Goal: Task Accomplishment & Management: Manage account settings

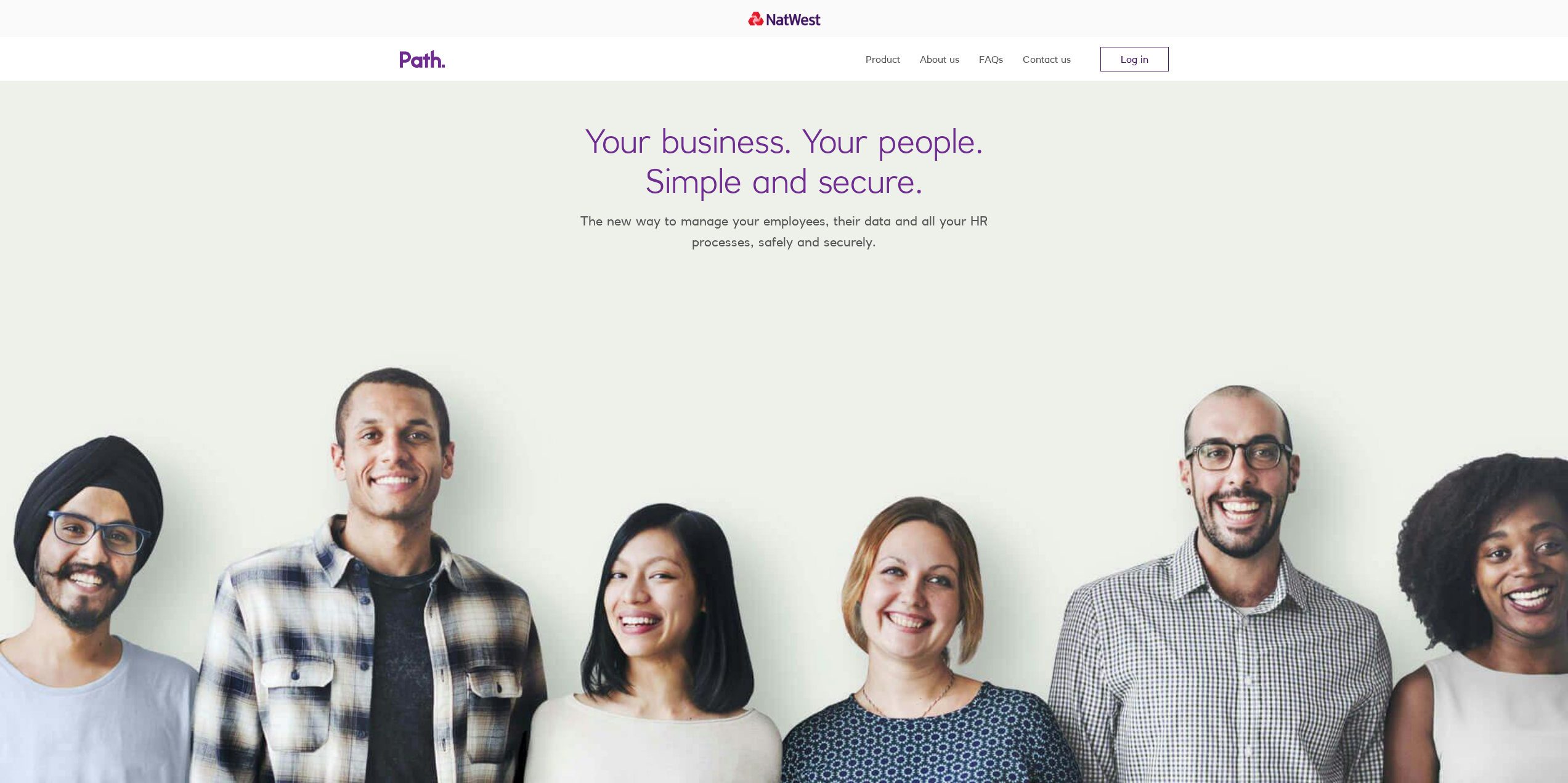
click at [1129, 61] on link "Log in" at bounding box center [1134, 58] width 69 height 25
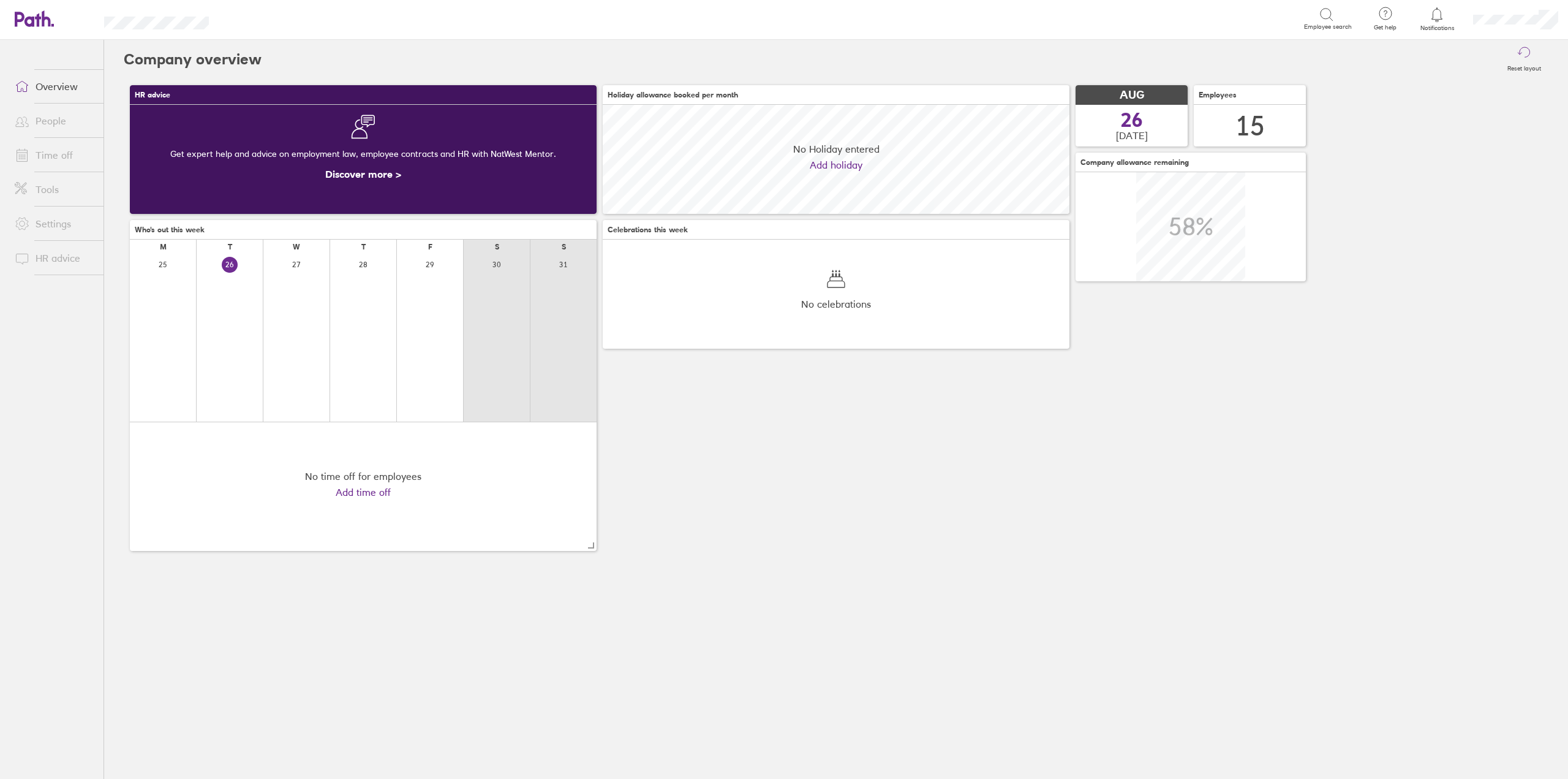
scroll to position [109, 467]
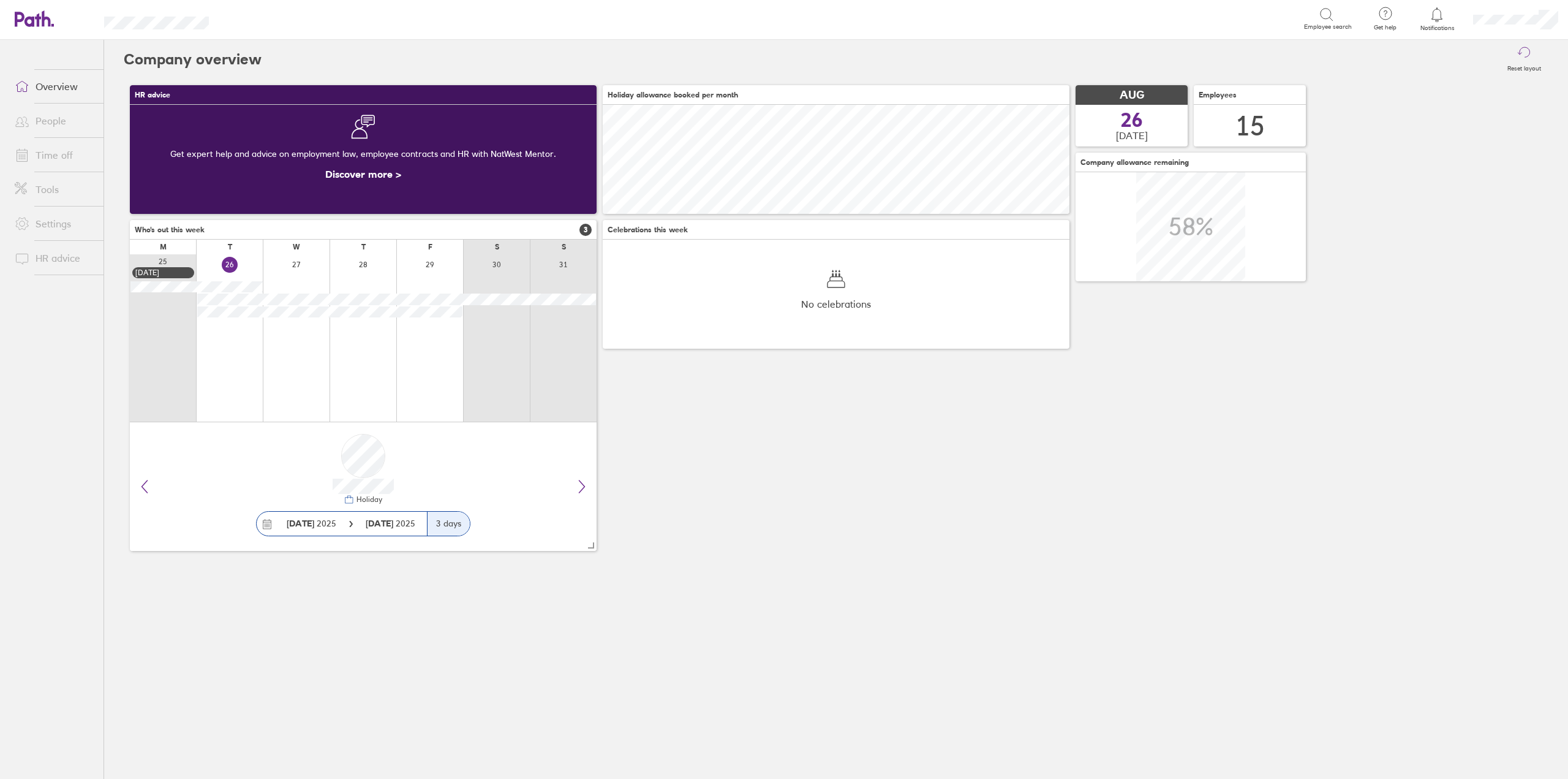
click at [67, 161] on link "Time off" at bounding box center [54, 154] width 99 height 24
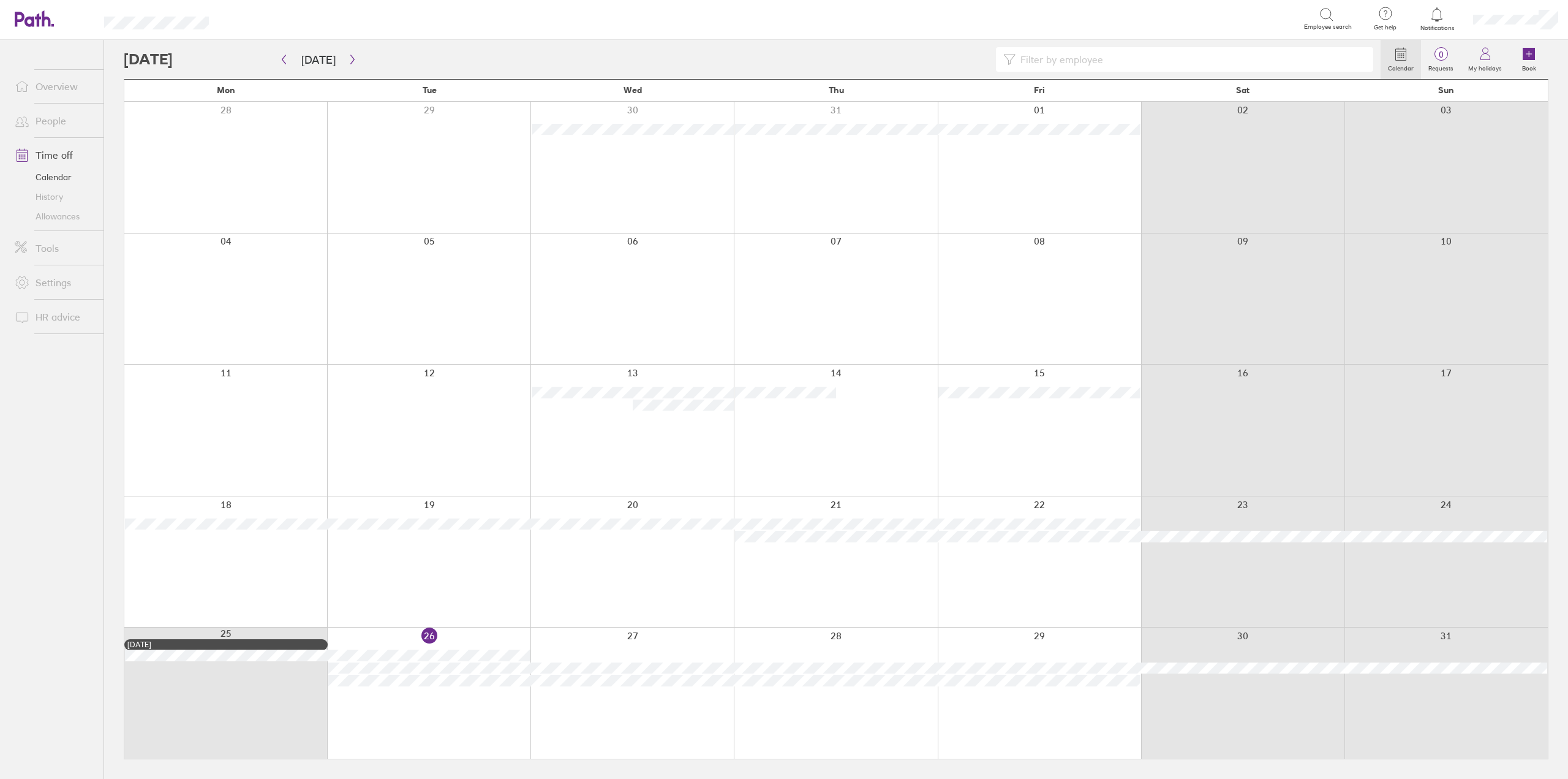
click at [450, 638] on div at bounding box center [428, 693] width 203 height 132
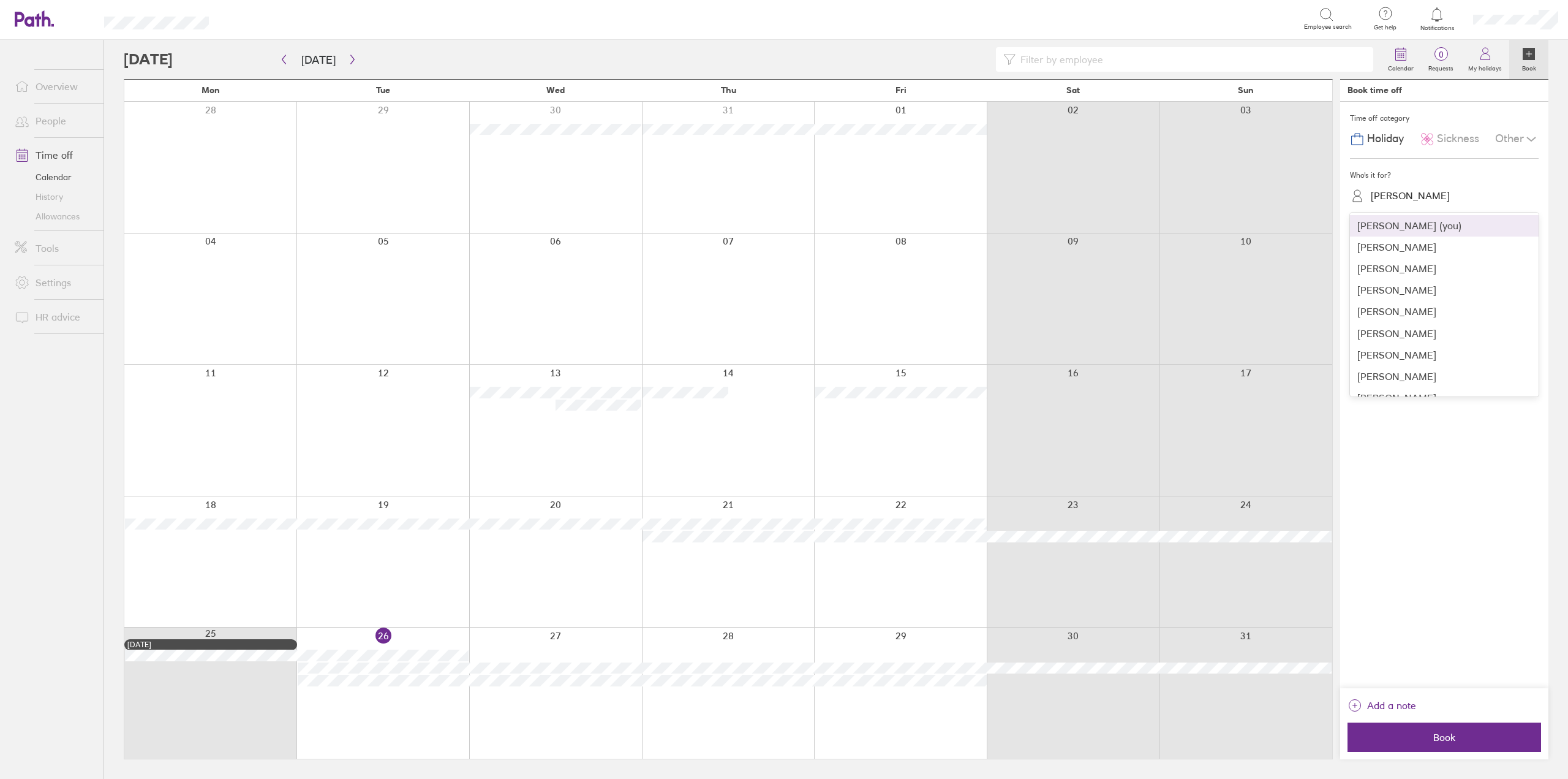
click at [1400, 199] on div "[PERSON_NAME]" at bounding box center [1410, 196] width 79 height 12
click at [1400, 318] on div "[PERSON_NAME]" at bounding box center [1444, 318] width 189 height 21
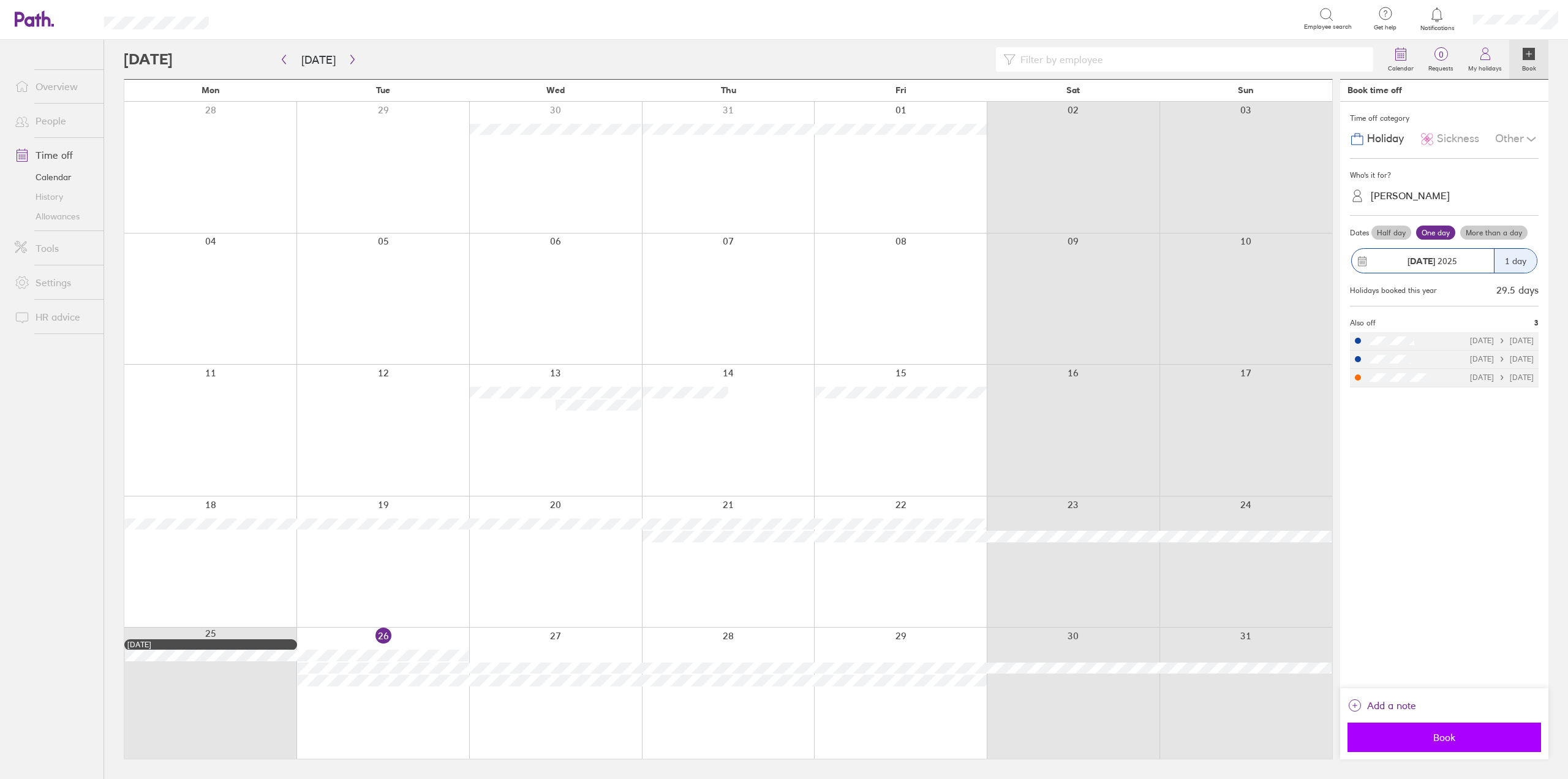
click at [1369, 742] on span "Book" at bounding box center [1443, 737] width 176 height 11
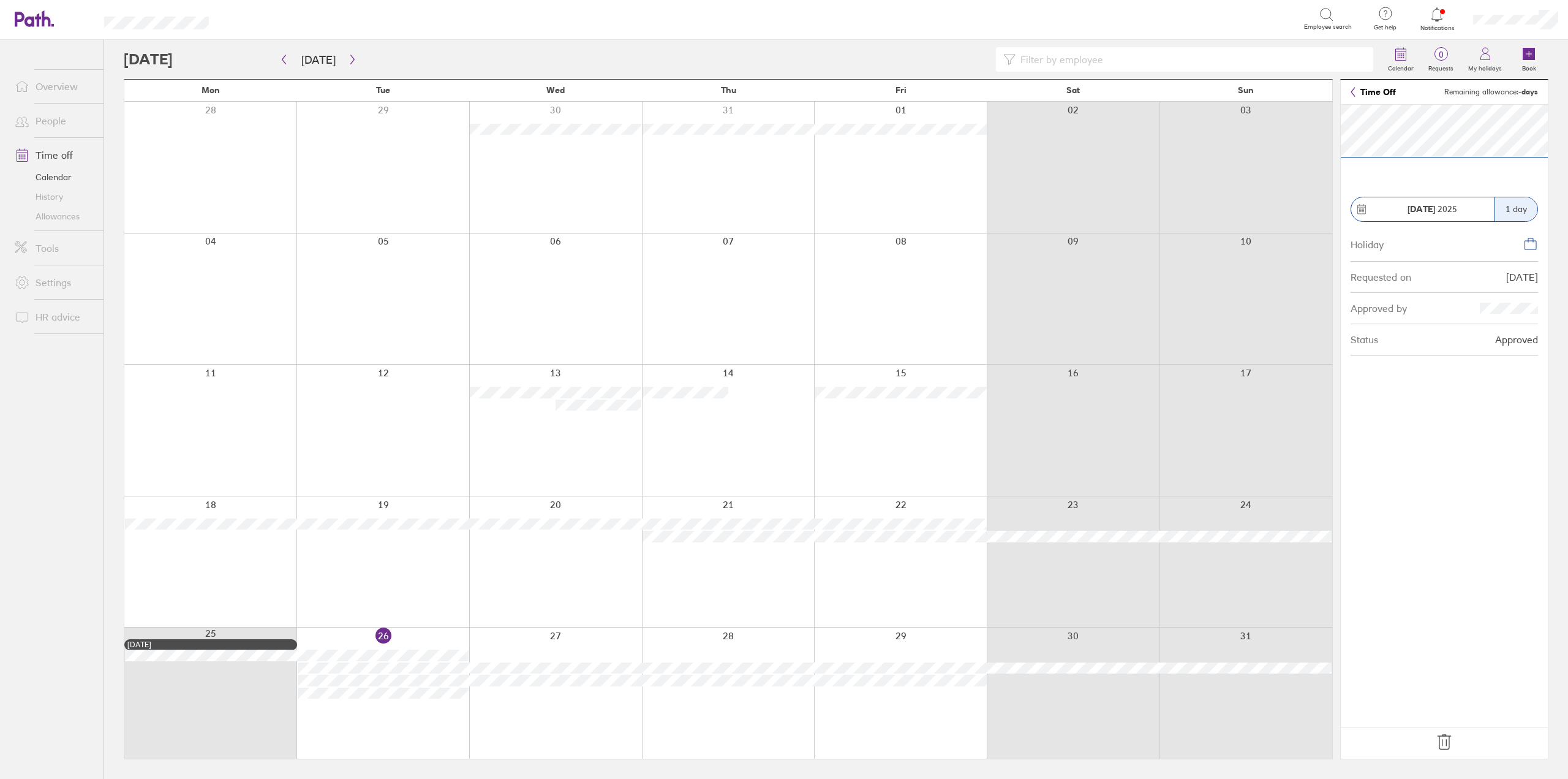
click at [1444, 737] on icon at bounding box center [1443, 742] width 19 height 19
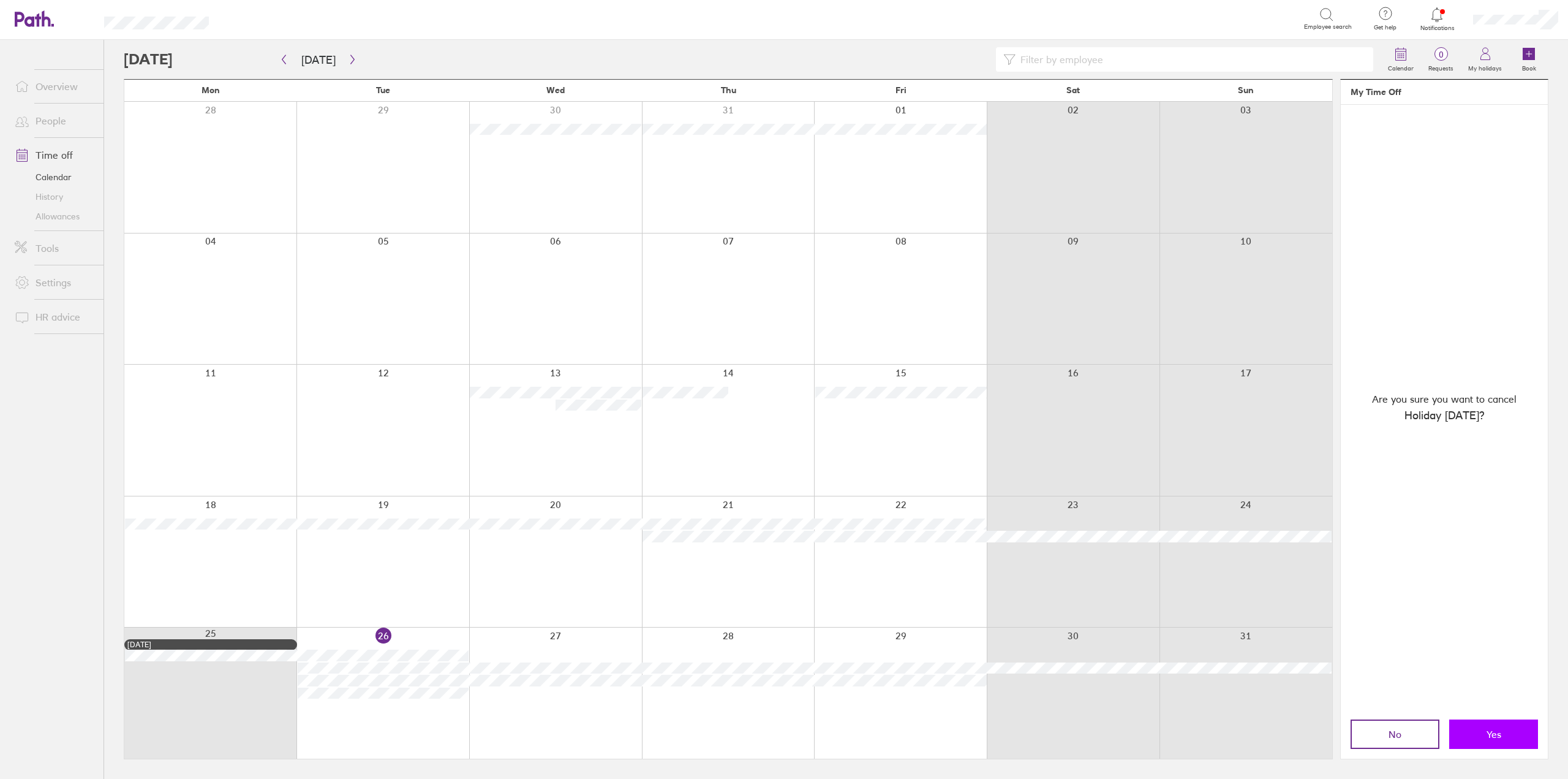
click at [1479, 723] on button "Yes" at bounding box center [1493, 733] width 88 height 30
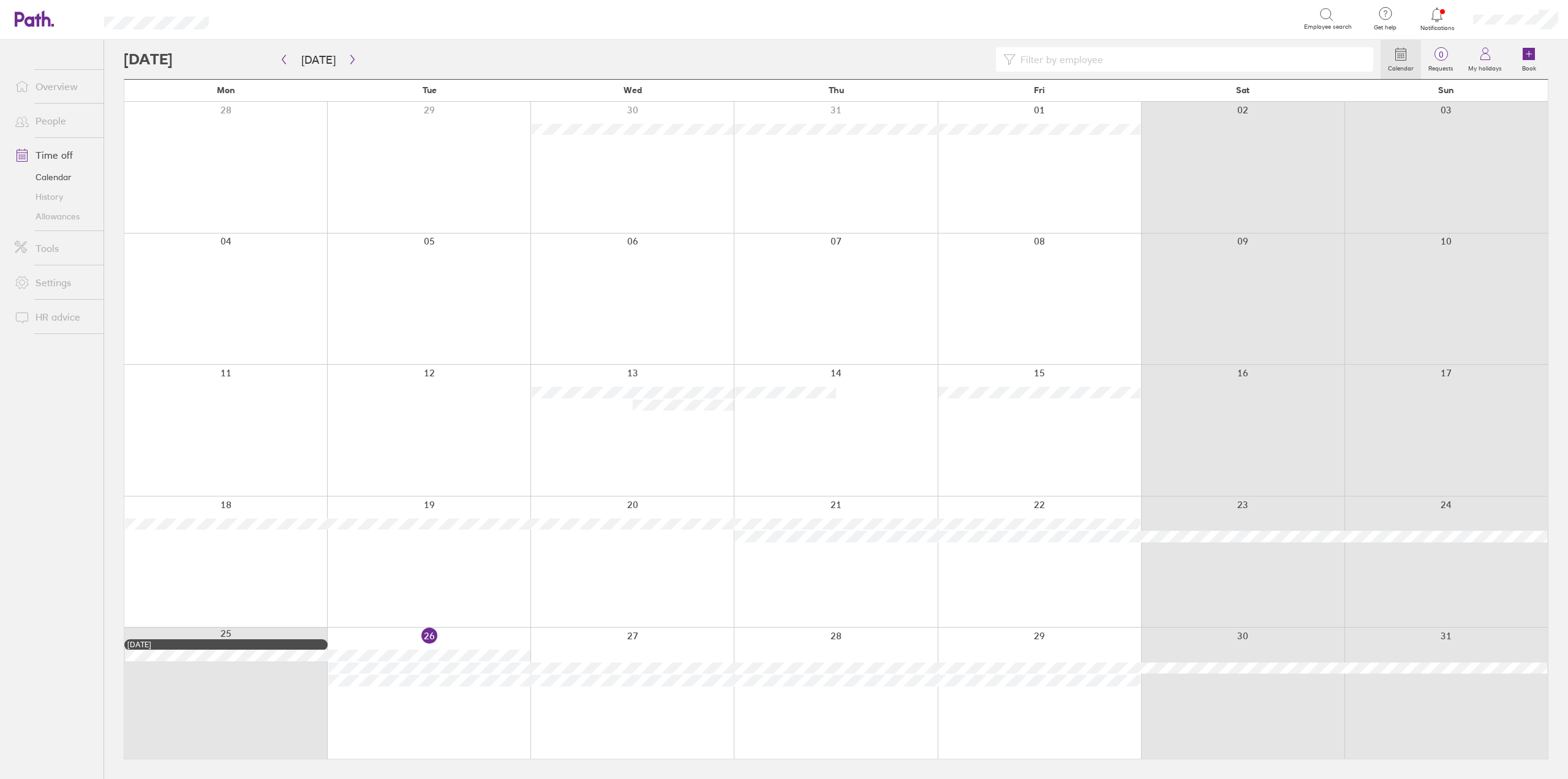
click at [407, 636] on div at bounding box center [428, 693] width 203 height 132
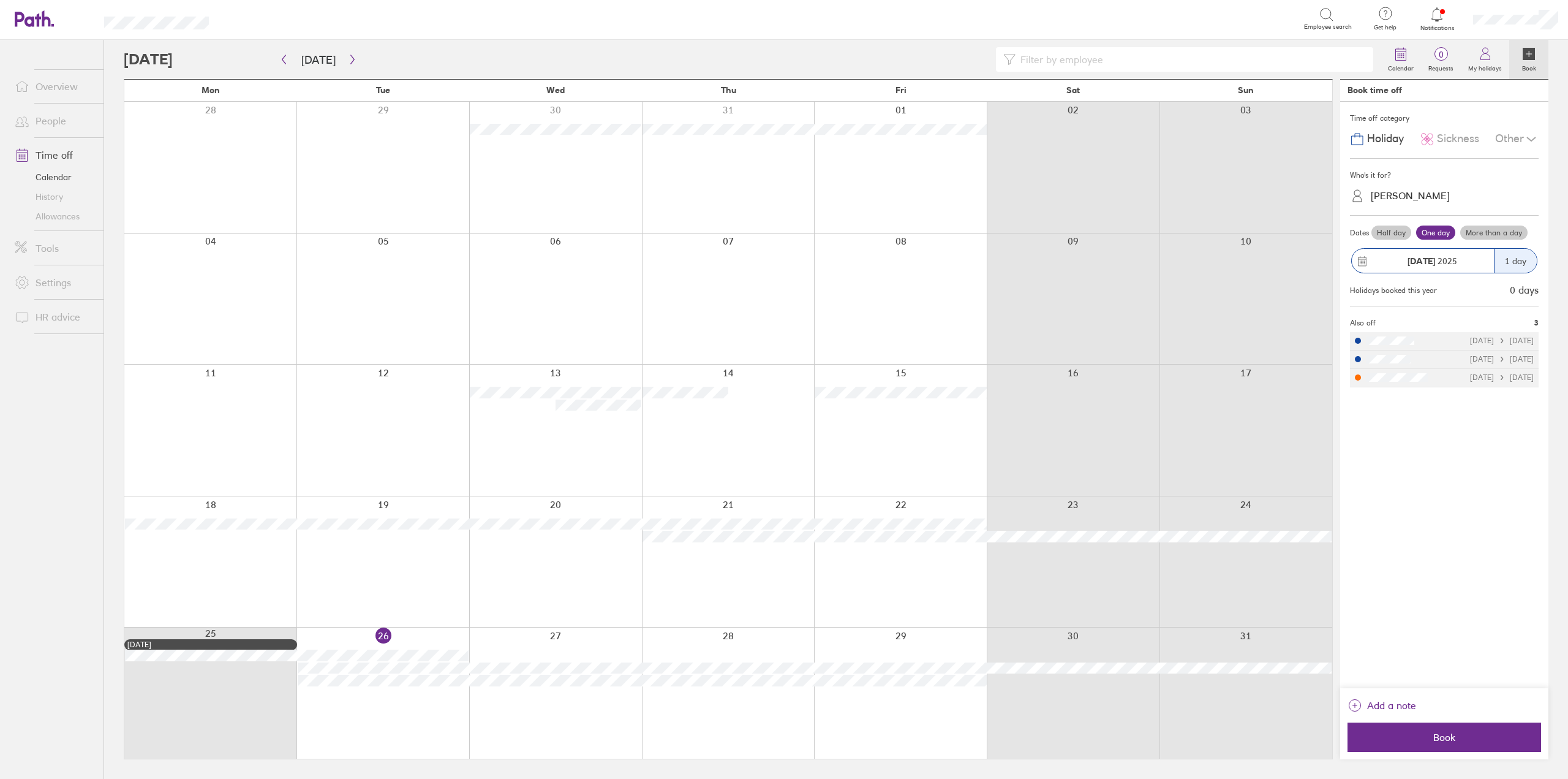
click at [1458, 137] on span "Sickness" at bounding box center [1458, 138] width 42 height 13
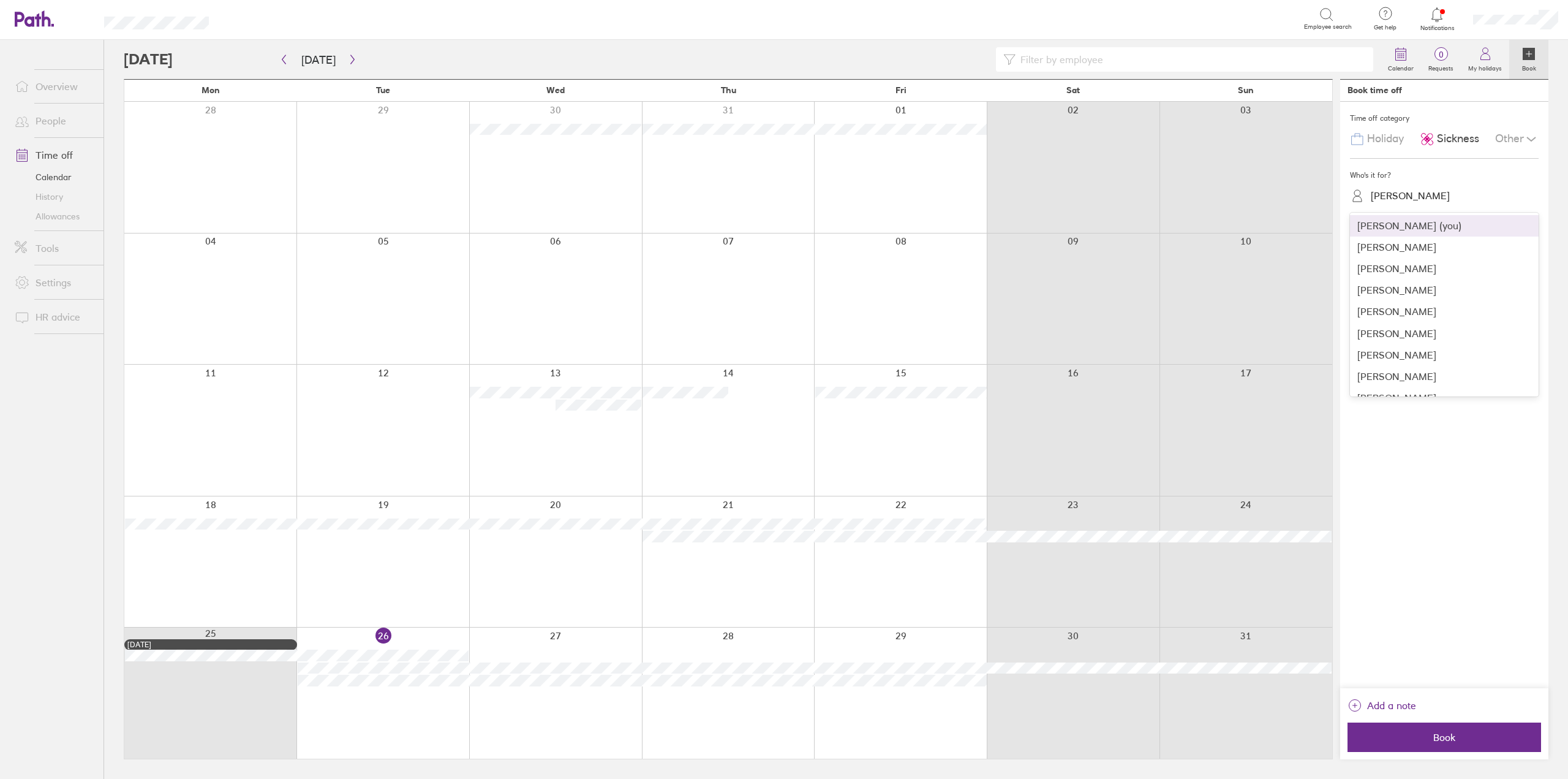
click at [1411, 194] on div "[PERSON_NAME]" at bounding box center [1410, 196] width 79 height 12
click at [1392, 316] on div "[PERSON_NAME]" at bounding box center [1444, 318] width 189 height 21
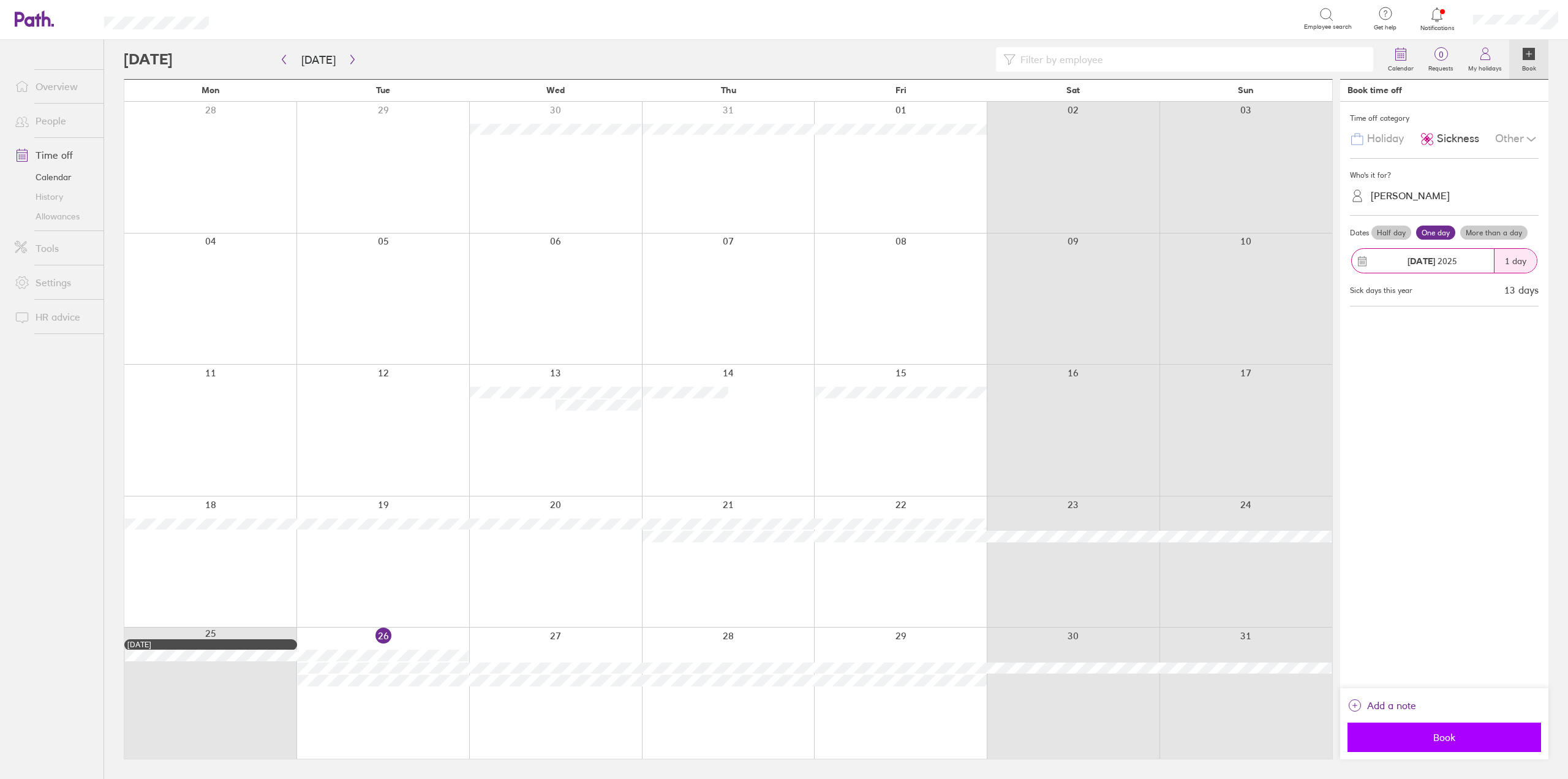
click at [1421, 738] on span "Book" at bounding box center [1443, 737] width 176 height 11
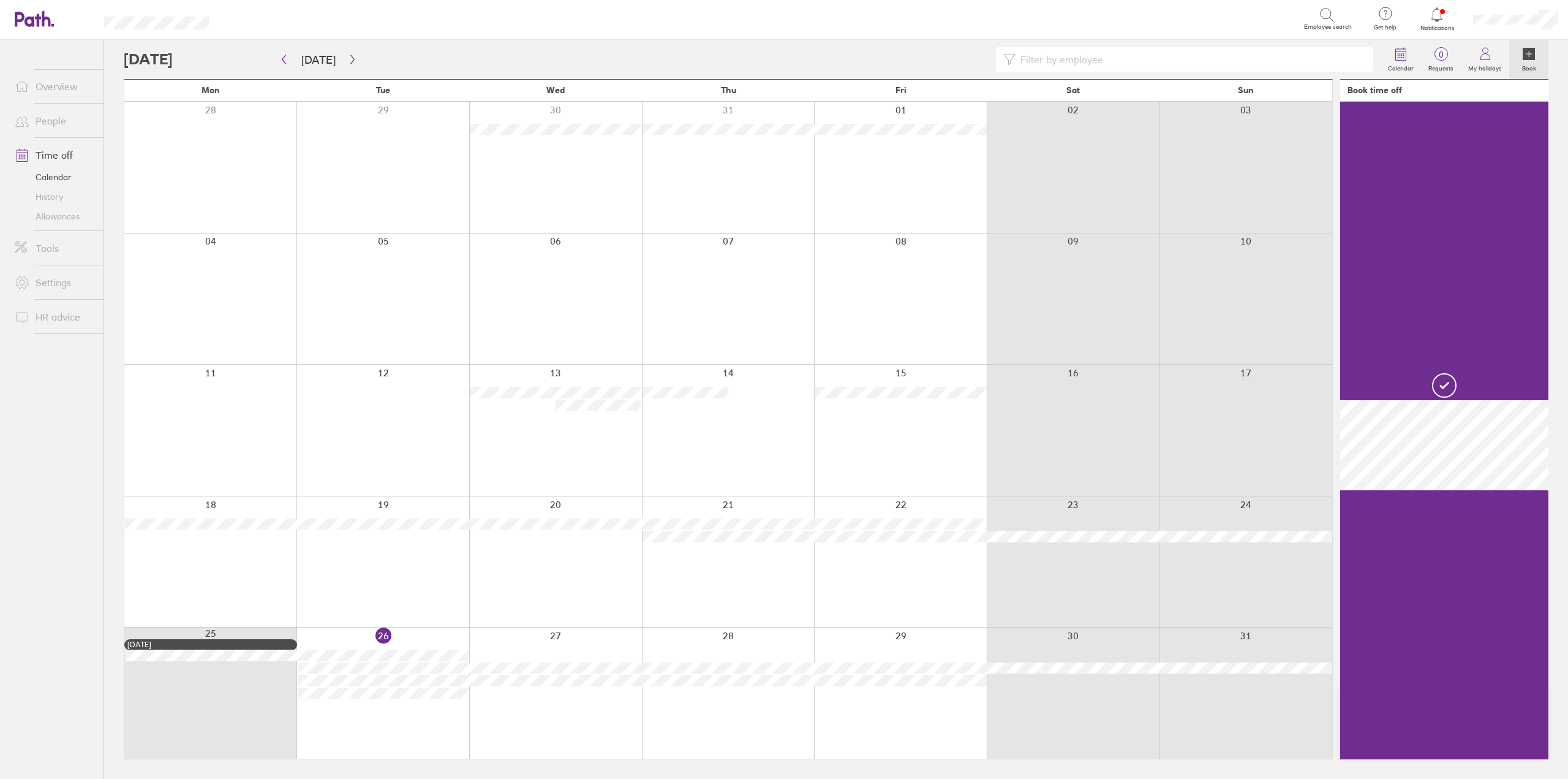
click at [349, 726] on div at bounding box center [383, 693] width 173 height 132
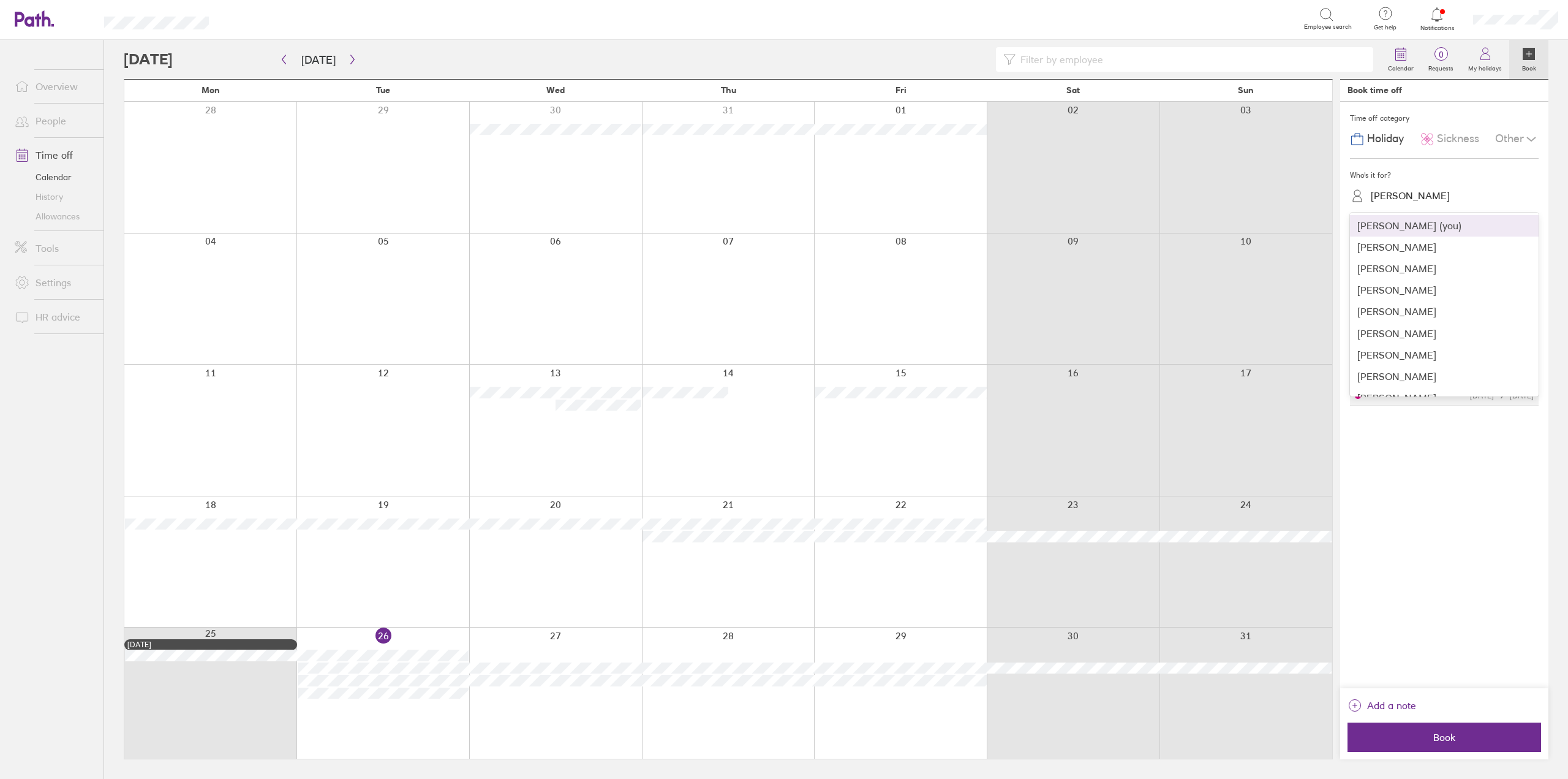
click at [1429, 198] on div "[PERSON_NAME]" at bounding box center [1410, 196] width 79 height 12
click at [1393, 298] on div "[PERSON_NAME]" at bounding box center [1444, 296] width 189 height 21
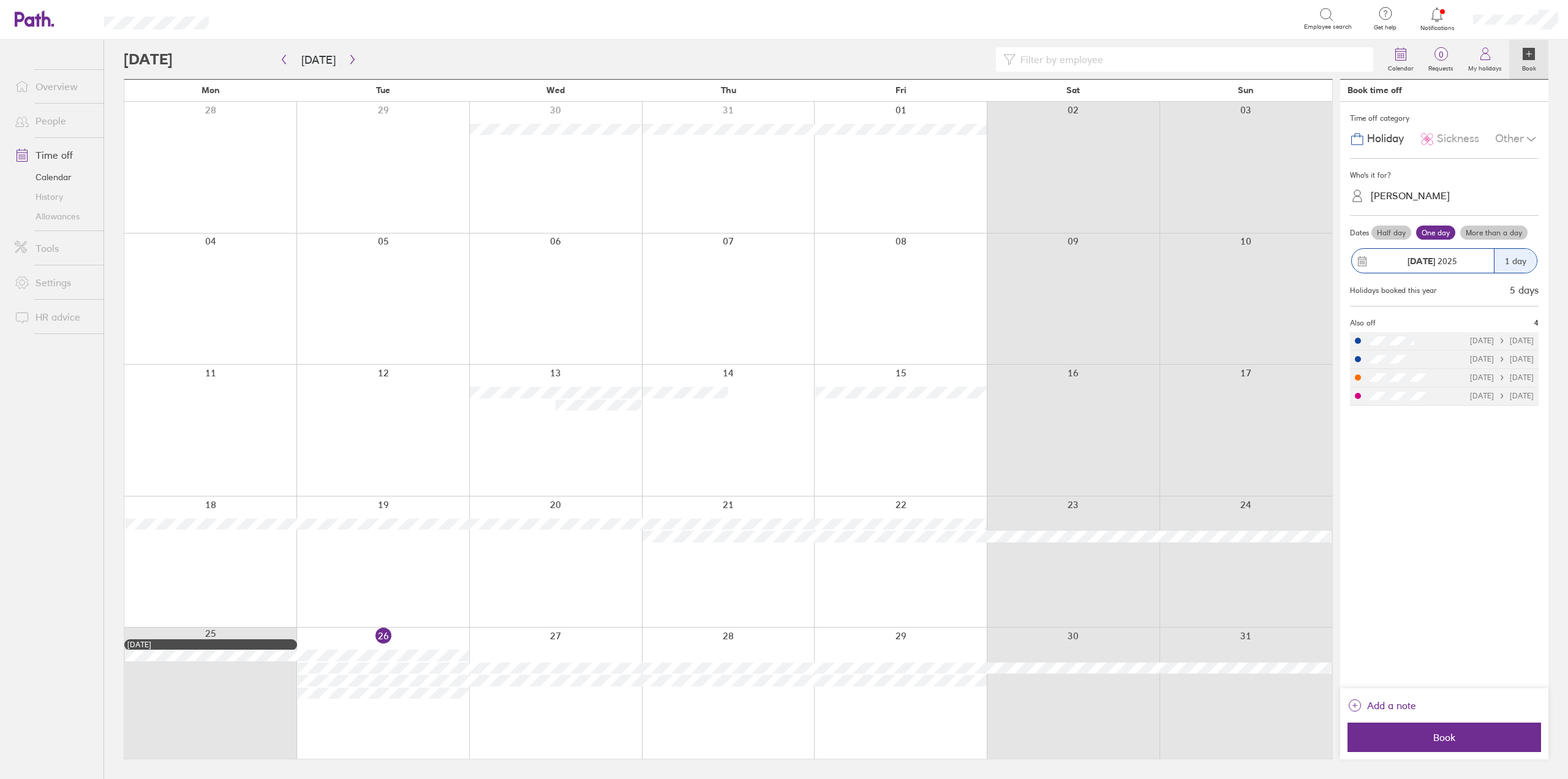
click at [1358, 139] on icon at bounding box center [1357, 138] width 14 height 14
click at [1413, 741] on span "Book" at bounding box center [1443, 737] width 176 height 11
